Goal: Understand process/instructions: Learn about a topic

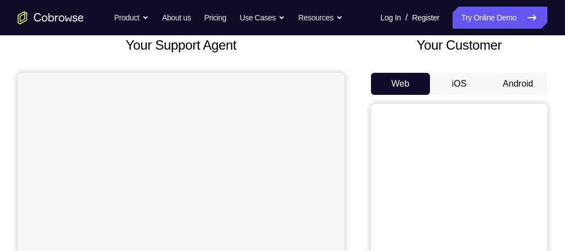
scroll to position [57, 0]
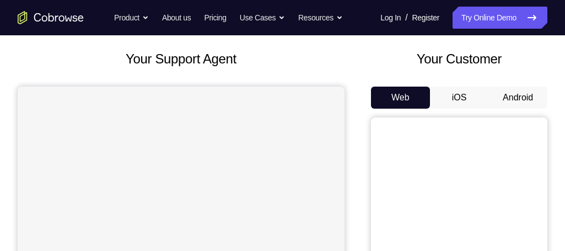
click at [522, 102] on button "Android" at bounding box center [517, 98] width 59 height 22
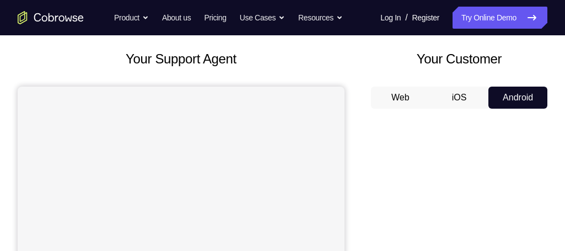
scroll to position [0, 0]
drag, startPoint x: 519, startPoint y: 33, endPoint x: 375, endPoint y: 59, distance: 146.3
click at [375, 59] on h2 "Your Customer" at bounding box center [459, 59] width 176 height 20
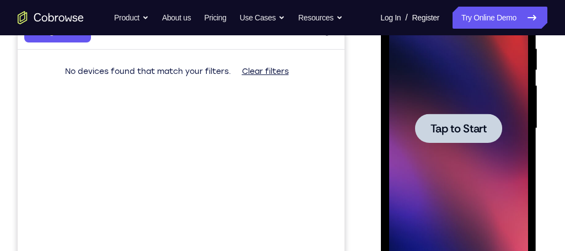
scroll to position [221, 0]
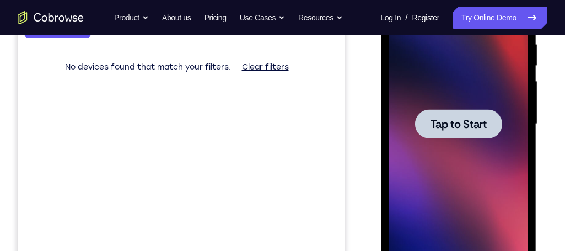
click at [467, 104] on div at bounding box center [458, 124] width 139 height 309
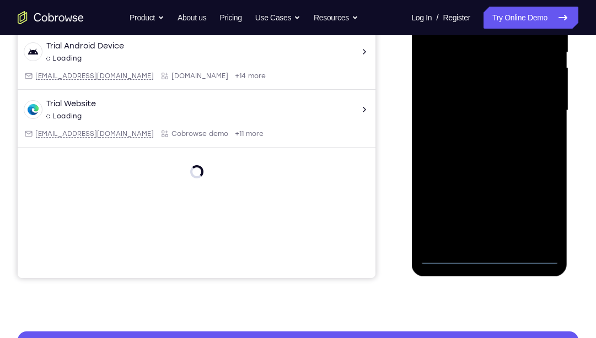
scroll to position [341, 0]
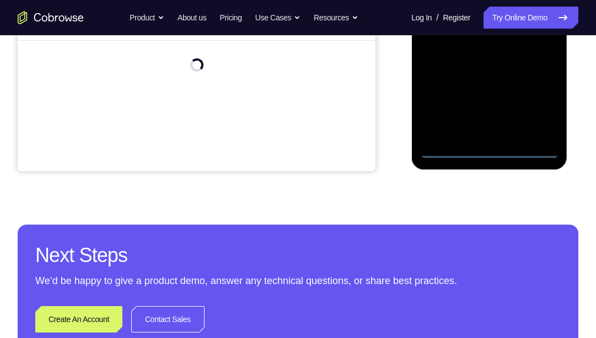
click at [489, 150] on div at bounding box center [488, 4] width 139 height 309
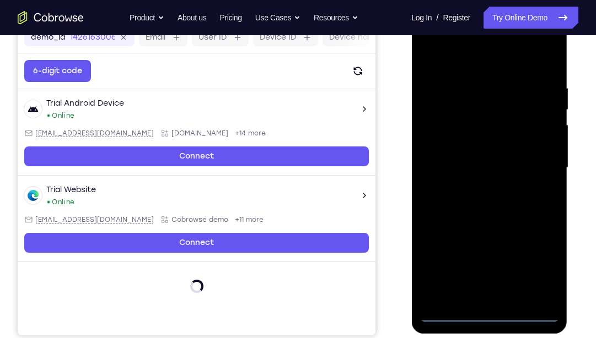
scroll to position [174, 0]
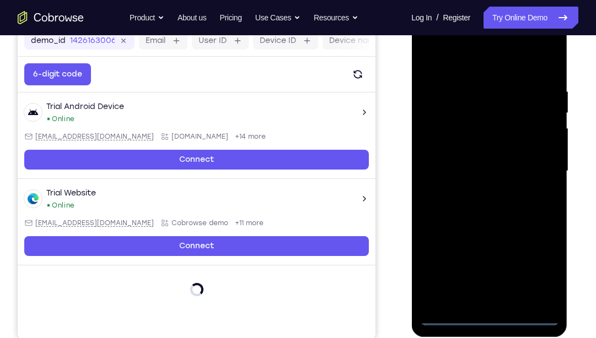
click at [530, 250] on div at bounding box center [488, 171] width 139 height 309
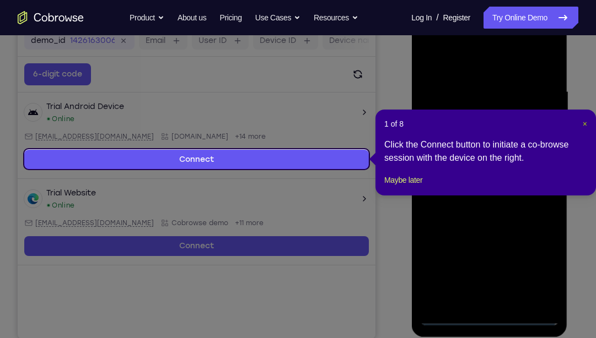
click at [564, 122] on span "×" at bounding box center [585, 124] width 4 height 9
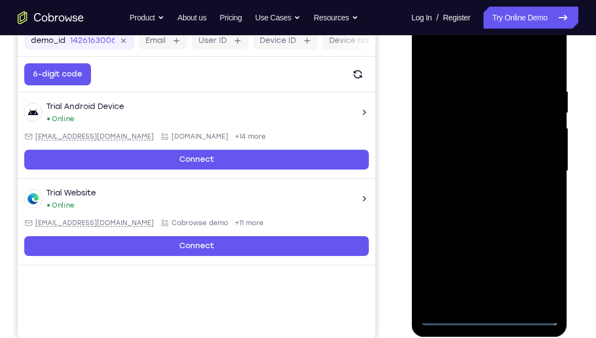
click at [537, 250] on div at bounding box center [488, 171] width 139 height 309
click at [498, 71] on div at bounding box center [488, 171] width 139 height 309
click at [493, 66] on div at bounding box center [488, 171] width 139 height 309
click at [537, 164] on div at bounding box center [488, 171] width 139 height 309
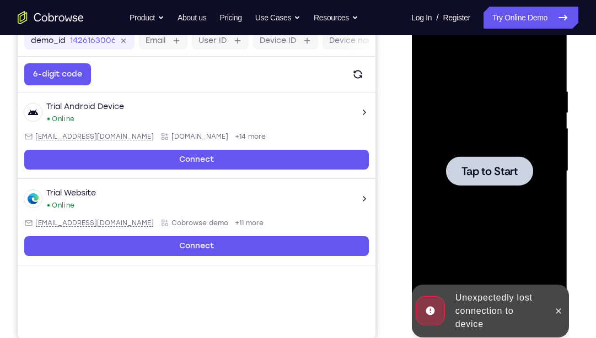
click at [508, 168] on span "Tap to Start" at bounding box center [489, 171] width 56 height 11
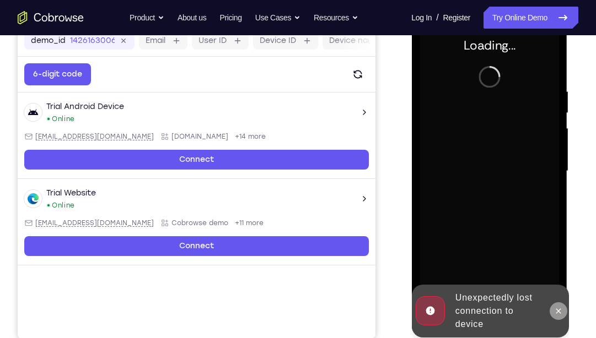
click at [558, 250] on icon at bounding box center [557, 311] width 9 height 9
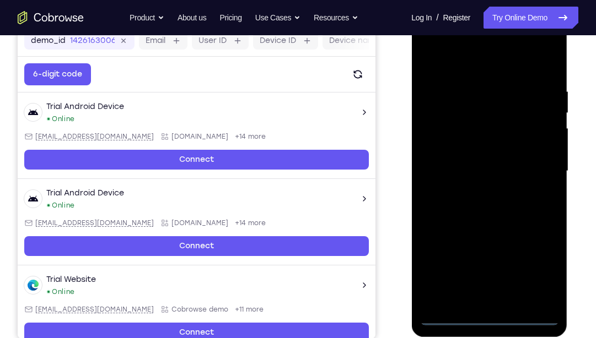
click at [493, 250] on div at bounding box center [488, 171] width 139 height 309
click at [543, 250] on div at bounding box center [488, 171] width 139 height 309
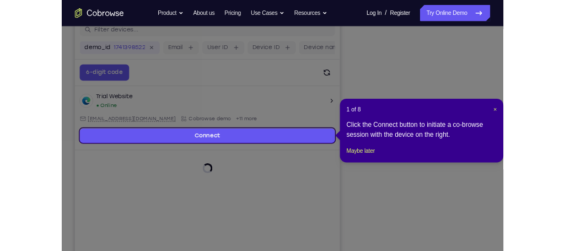
scroll to position [151, 0]
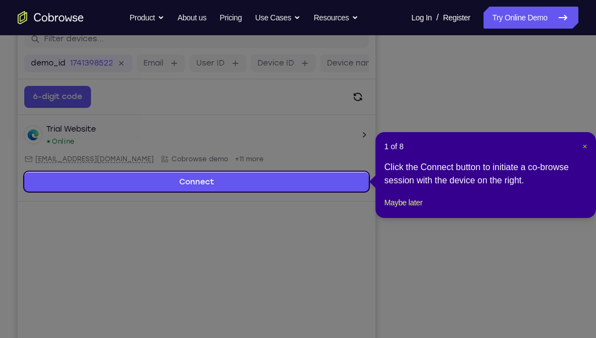
click at [564, 143] on span "×" at bounding box center [585, 146] width 4 height 9
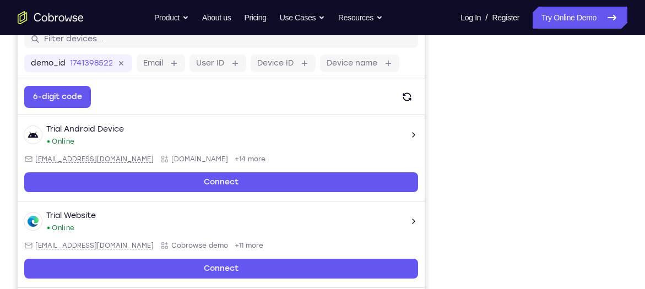
drag, startPoint x: 542, startPoint y: 3, endPoint x: 429, endPoint y: 94, distance: 145.0
click at [429, 94] on div "Your Support Agent Your Customer Web iOS Android" at bounding box center [323, 158] width 610 height 407
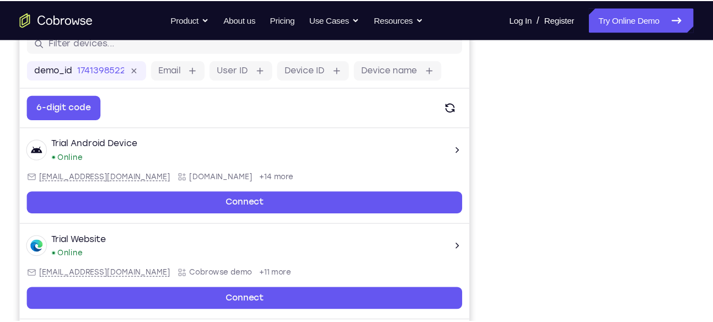
scroll to position [152, 0]
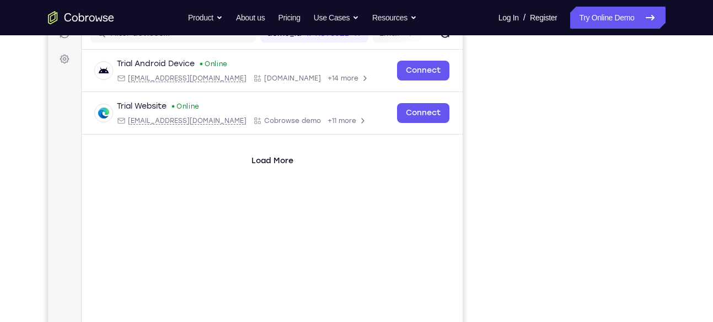
drag, startPoint x: 457, startPoint y: 117, endPoint x: 470, endPoint y: 88, distance: 31.8
click at [470, 88] on div "Your Support Agent Your Customer Web iOS Android" at bounding box center [356, 157] width 617 height 407
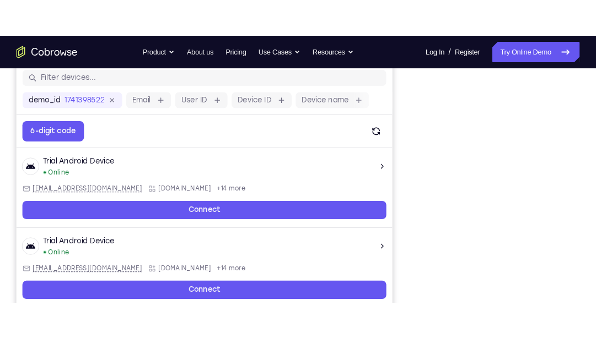
scroll to position [144, 0]
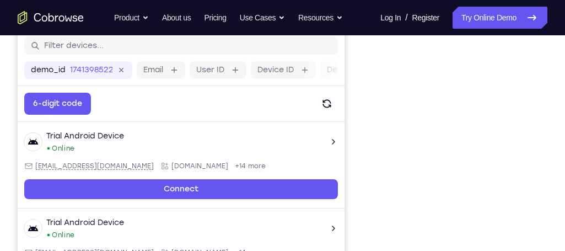
drag, startPoint x: 705, startPoint y: 61, endPoint x: 373, endPoint y: 65, distance: 332.9
click at [373, 65] on div at bounding box center [459, 199] width 176 height 339
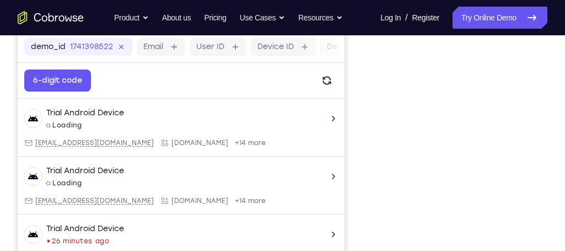
scroll to position [190, 0]
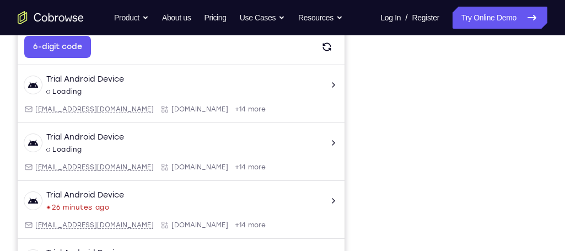
click at [545, 83] on div at bounding box center [459, 142] width 176 height 339
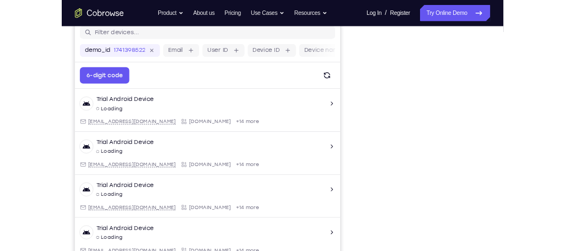
scroll to position [148, 0]
